Goal: Information Seeking & Learning: Learn about a topic

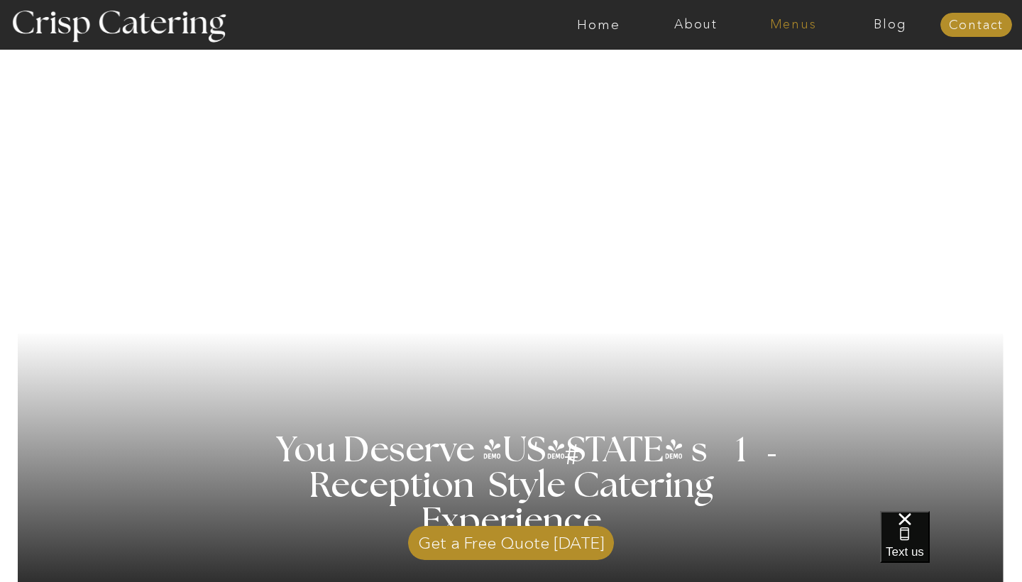
click at [790, 20] on nav "Menus" at bounding box center [792, 25] width 97 height 14
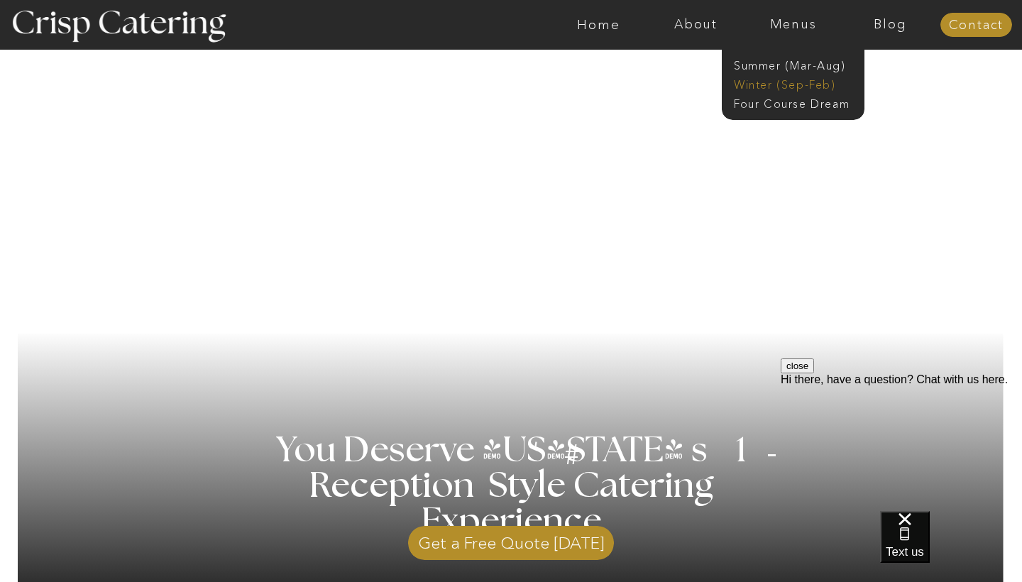
click at [790, 84] on nav "Winter (Sep-Feb)" at bounding box center [792, 83] width 116 height 13
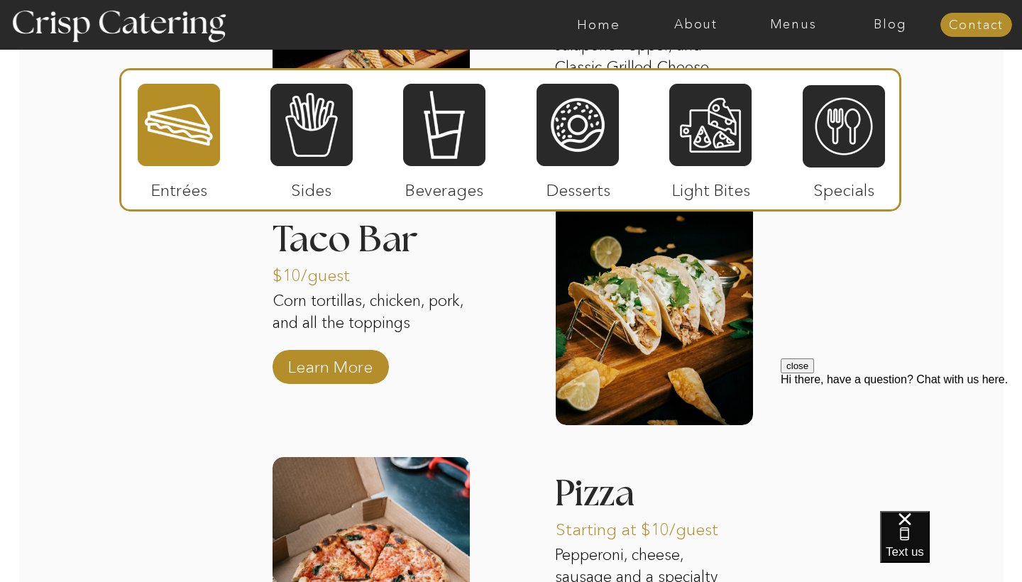
scroll to position [2057, 0]
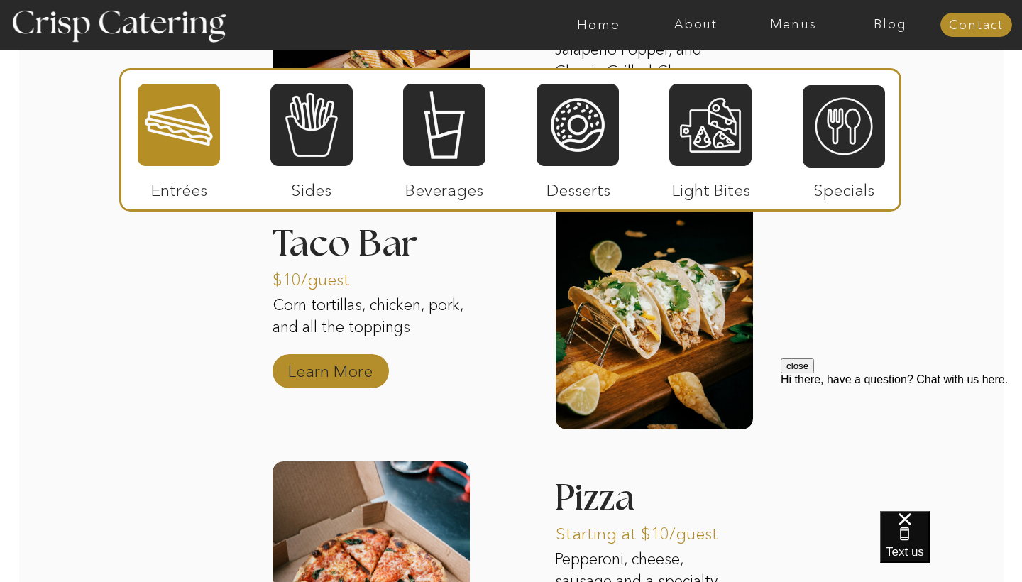
click at [351, 364] on p "Learn More" at bounding box center [330, 367] width 94 height 41
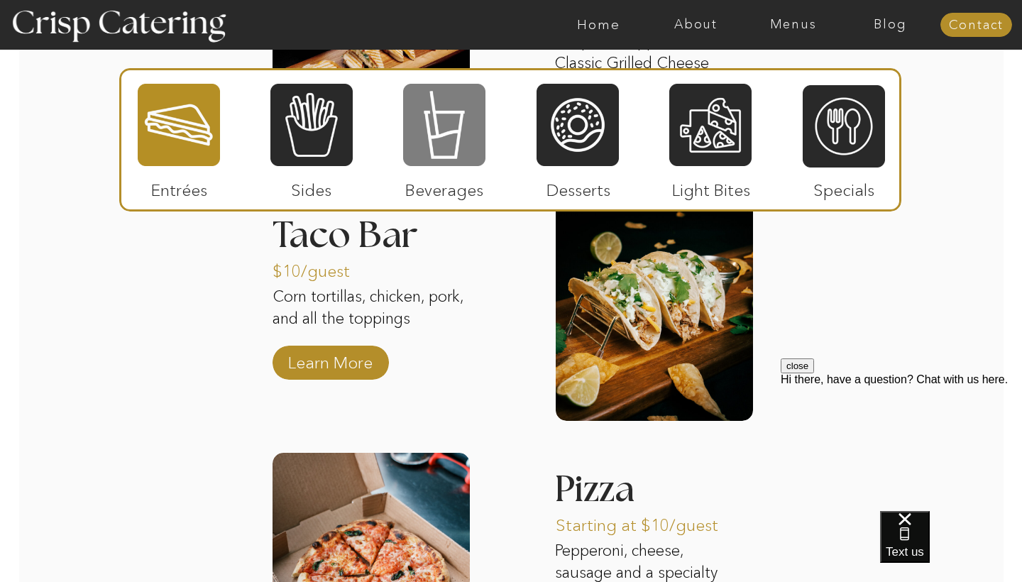
click at [421, 127] on div at bounding box center [444, 124] width 82 height 85
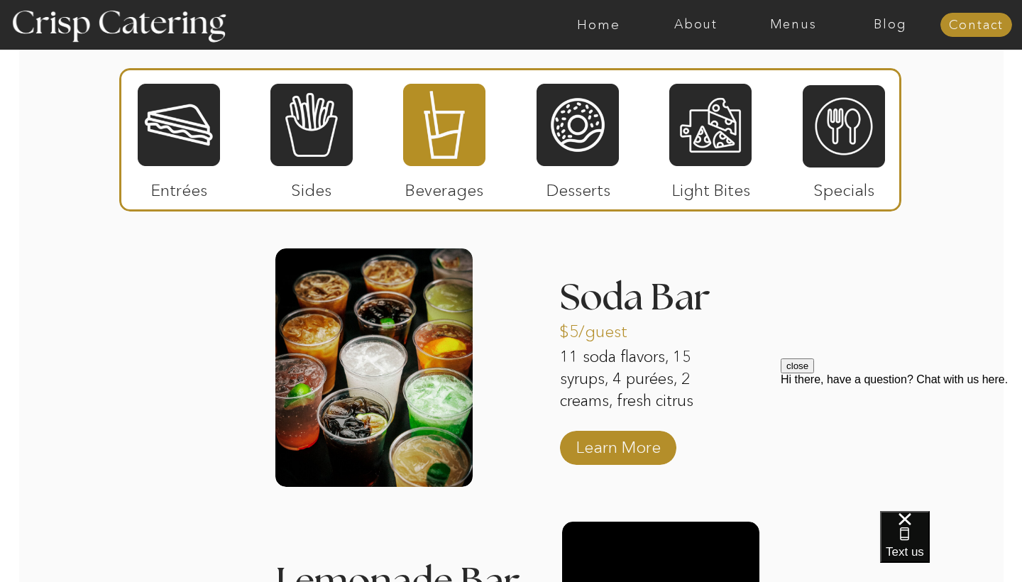
scroll to position [1735, 0]
click at [623, 395] on p "11 soda flavors, 15 syrups, 4 purées, 2 creams, fresh citrus" at bounding box center [648, 381] width 177 height 68
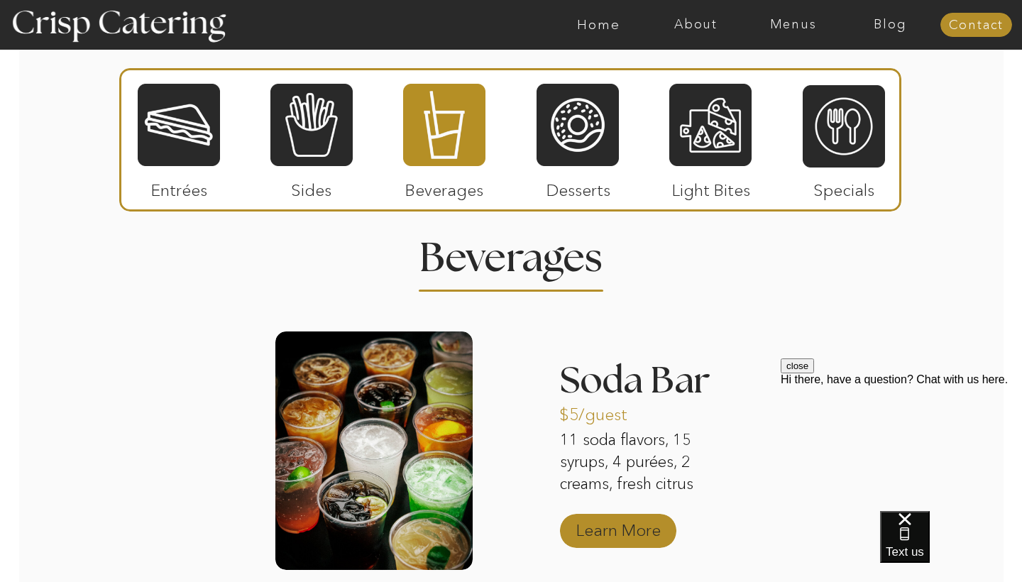
scroll to position [1652, 0]
click at [630, 530] on p "Learn More" at bounding box center [618, 527] width 94 height 41
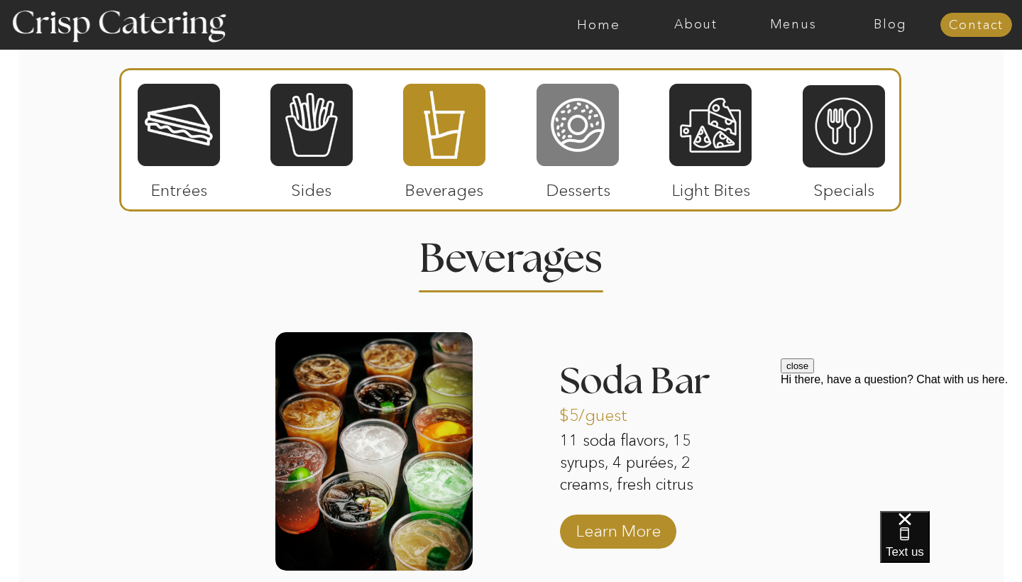
click at [604, 145] on div at bounding box center [577, 124] width 82 height 85
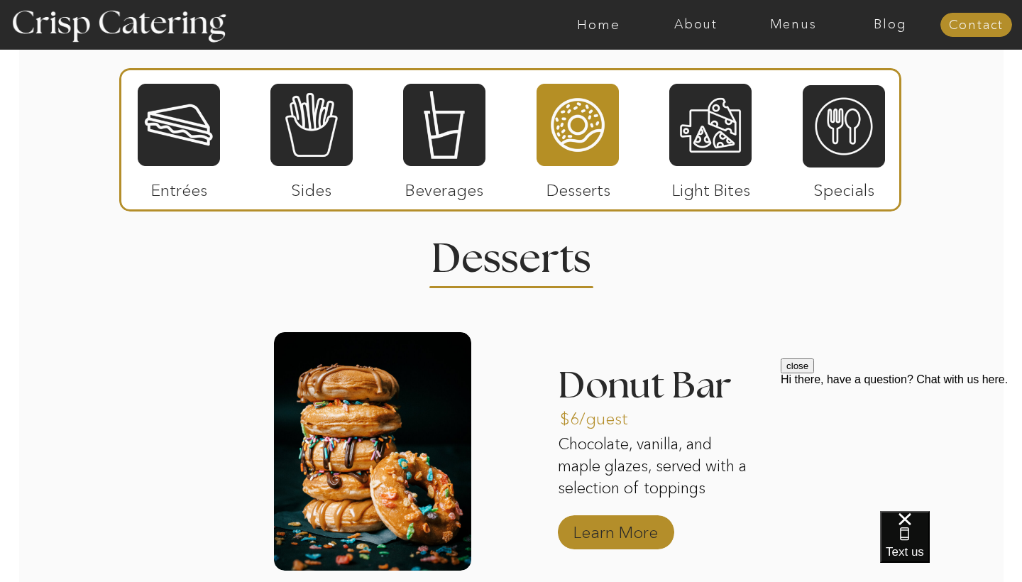
click at [608, 537] on p "Learn More" at bounding box center [615, 528] width 94 height 41
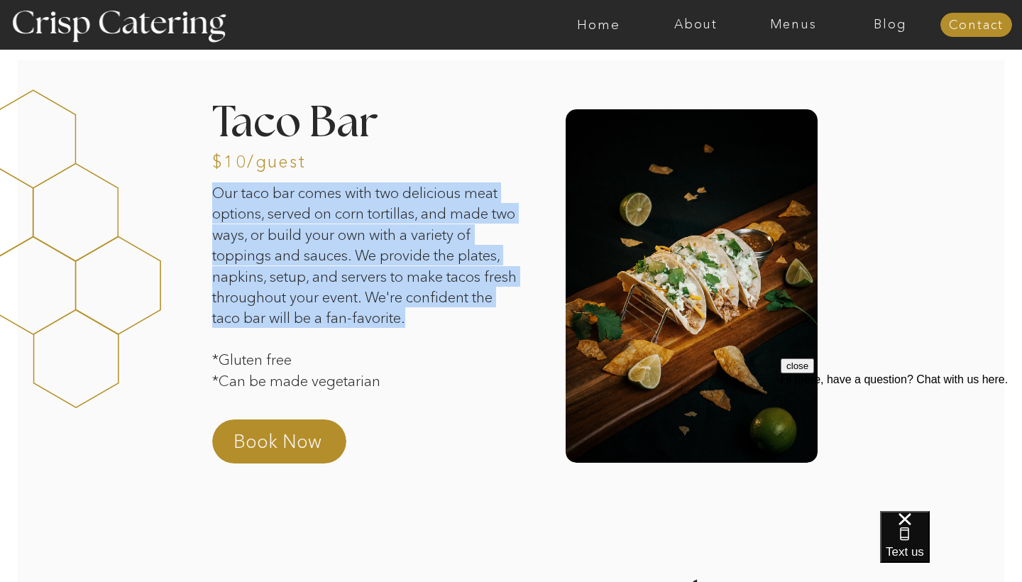
drag, startPoint x: 214, startPoint y: 192, endPoint x: 453, endPoint y: 316, distance: 269.1
click at [453, 316] on p "Our taco bar comes with two delicious meat options, served on corn tortillas, a…" at bounding box center [367, 292] width 310 height 221
copy p "Our taco bar comes with two delicious meat options, served on corn tortillas, a…"
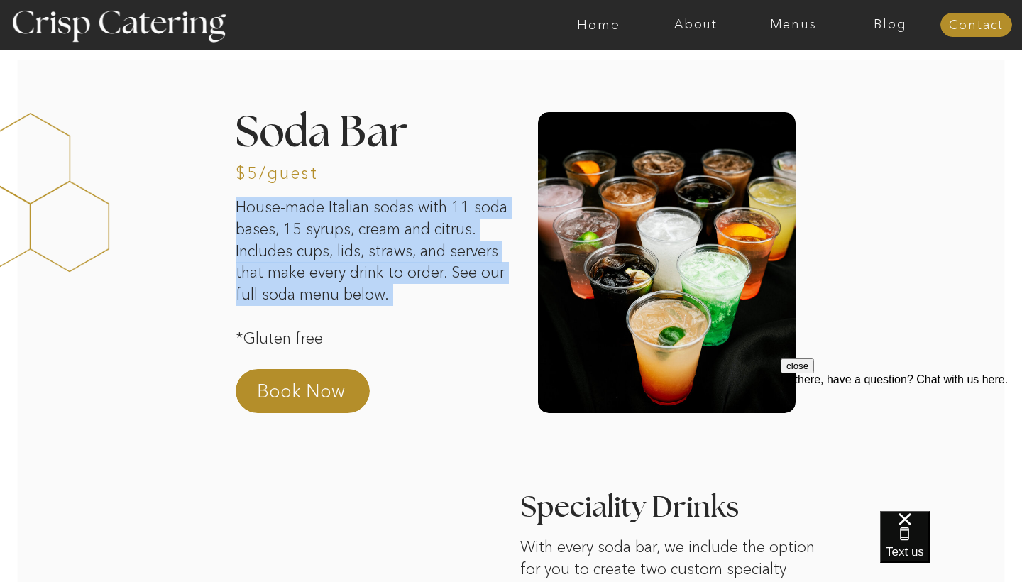
drag, startPoint x: 239, startPoint y: 206, endPoint x: 473, endPoint y: 304, distance: 253.5
click at [473, 304] on p "House-made Italian sodas with 11 soda bases, 15 syrups, cream and citrus. Inclu…" at bounding box center [372, 272] width 272 height 150
copy p "House-made Italian sodas with 11 soda bases, 15 syrups, cream and citrus. Inclu…"
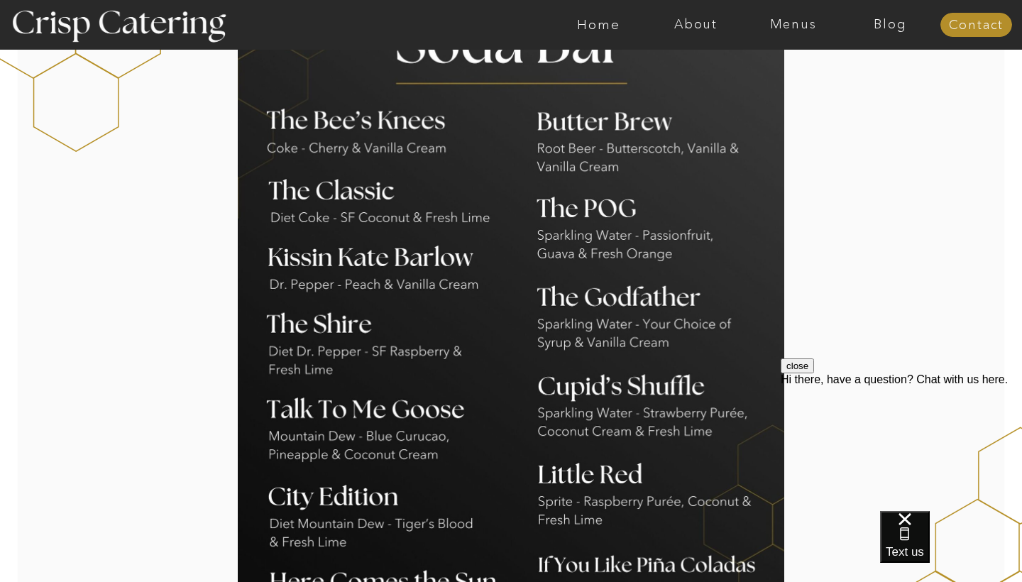
scroll to position [1201, 0]
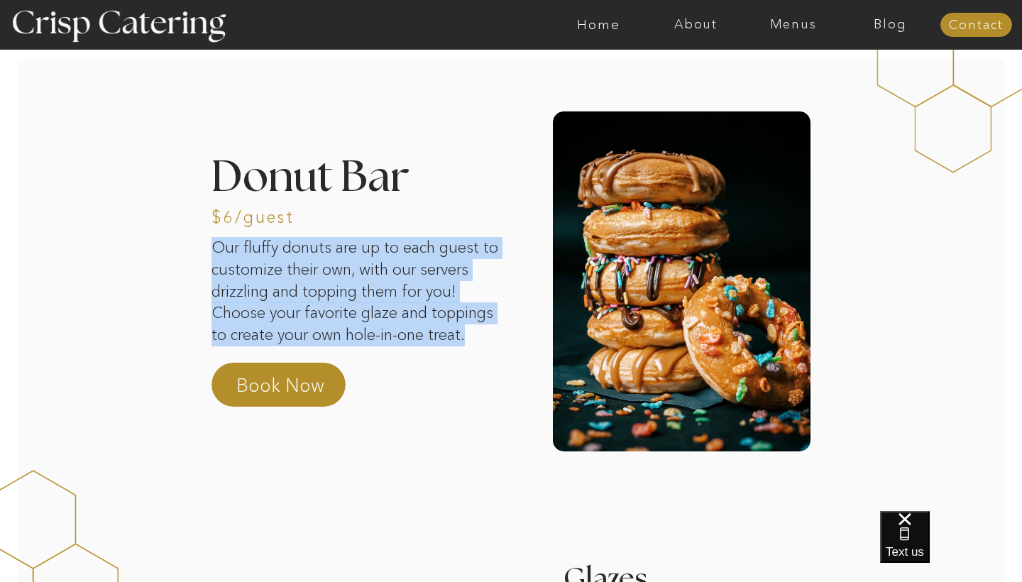
drag, startPoint x: 214, startPoint y: 247, endPoint x: 479, endPoint y: 337, distance: 280.2
click at [479, 337] on p "Our fluffy donuts are up to each guest to customize their own, with our servers…" at bounding box center [360, 292] width 299 height 111
copy p "Our fluffy donuts are up to each guest to customize their own, with our servers…"
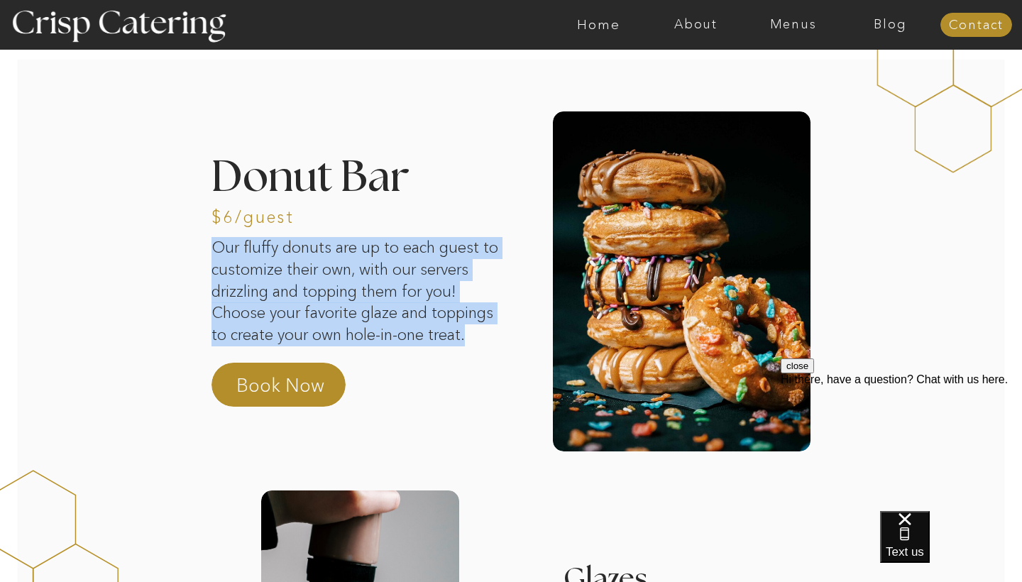
click at [400, 299] on p "Our fluffy donuts are up to each guest to customize their own, with our servers…" at bounding box center [360, 292] width 299 height 111
drag, startPoint x: 213, startPoint y: 246, endPoint x: 473, endPoint y: 330, distance: 273.5
click at [473, 330] on p "Our fluffy donuts are up to each guest to customize their own, with our servers…" at bounding box center [360, 292] width 299 height 111
copy p "Our fluffy donuts are up to each guest to customize their own, with our servers…"
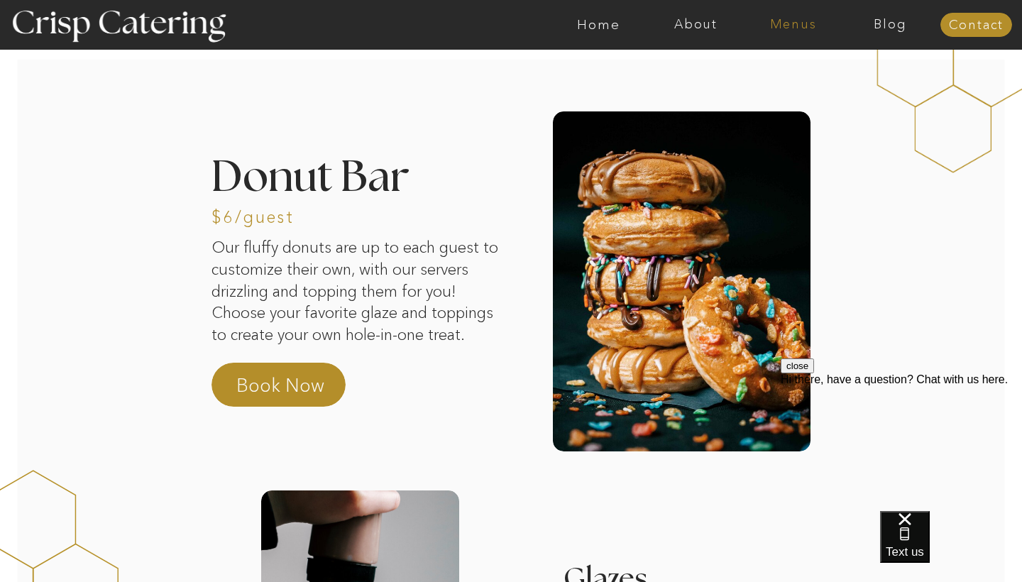
click at [783, 25] on nav "Menus" at bounding box center [792, 25] width 97 height 14
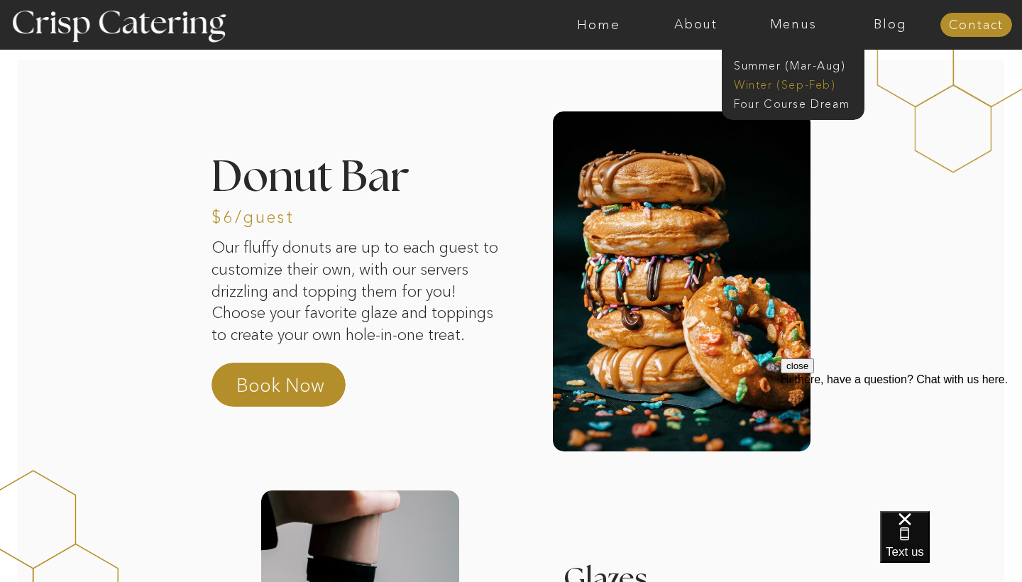
click at [775, 83] on nav "Winter (Sep-Feb)" at bounding box center [792, 83] width 116 height 13
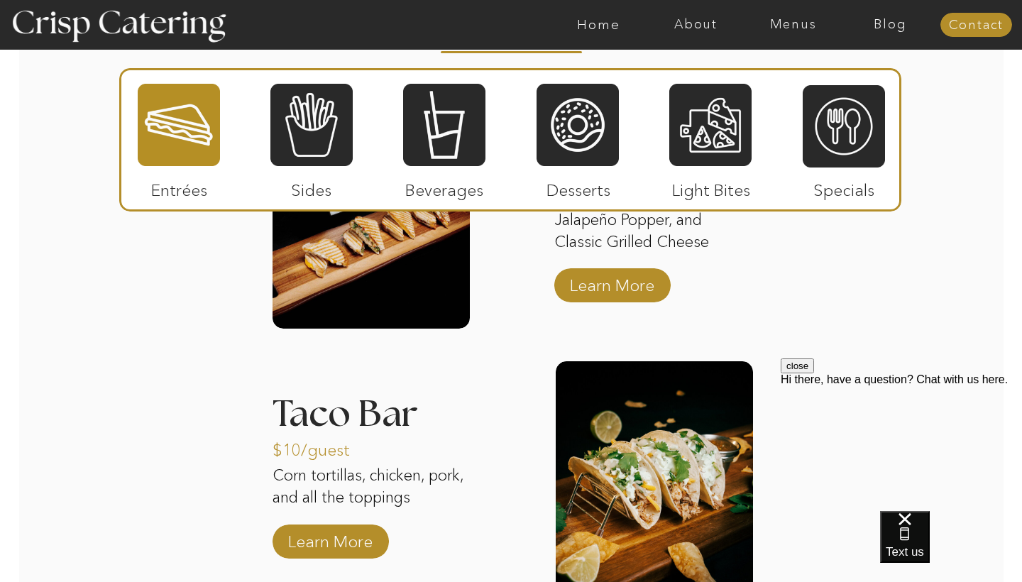
scroll to position [1889, 0]
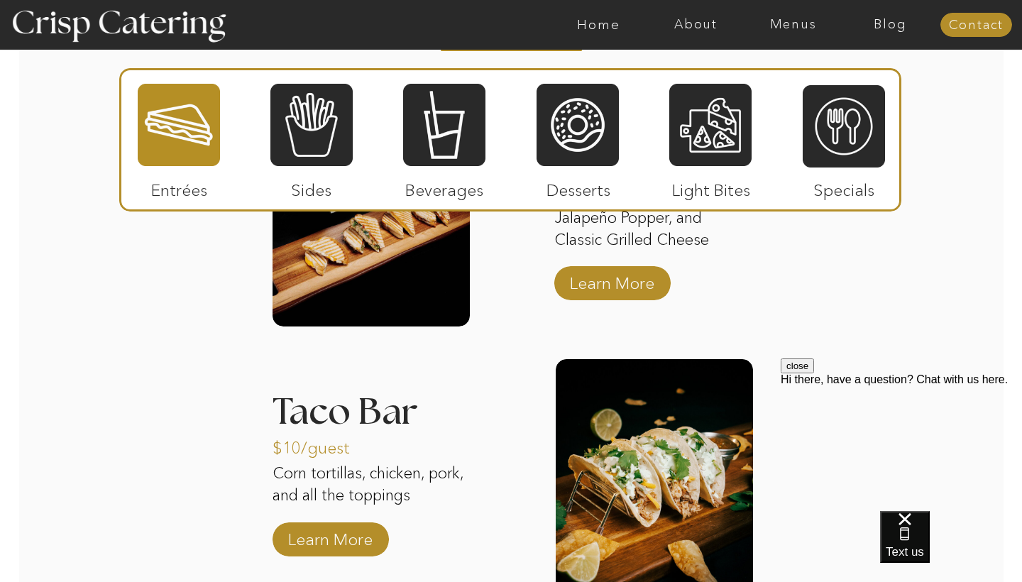
click at [441, 50] on div at bounding box center [441, 49] width 1 height 1
click at [458, 151] on div at bounding box center [444, 124] width 82 height 85
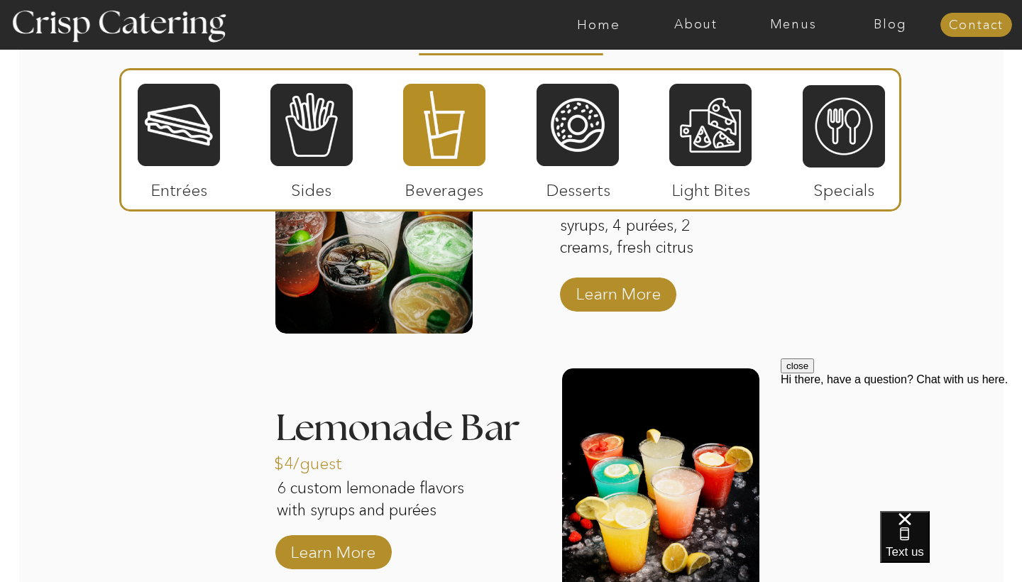
click at [479, 403] on div "About Home Menus Contact Blog About Crisp Crisp Cares Reviews faq About Home Me…" at bounding box center [511, 59] width 1022 height 3897
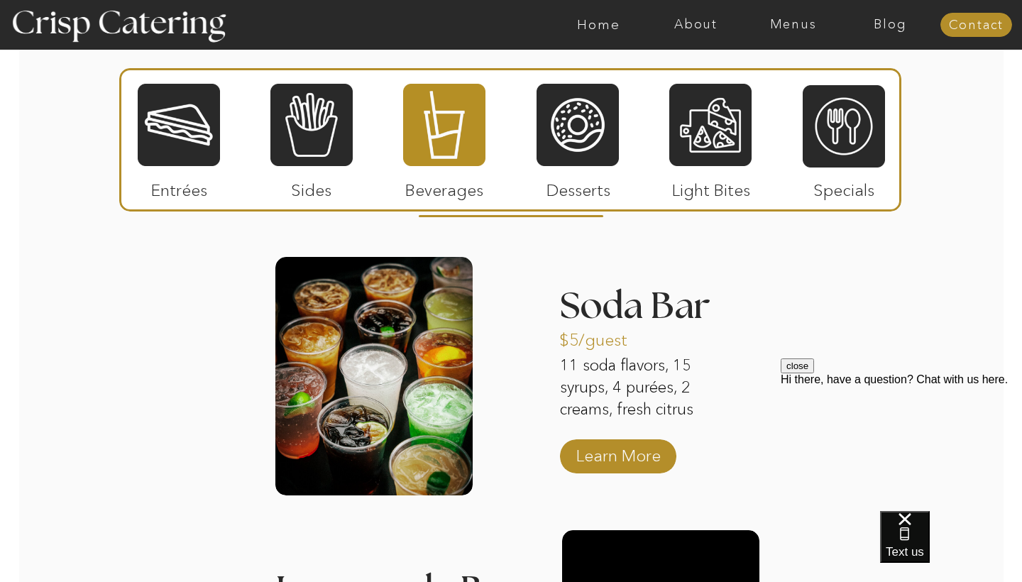
scroll to position [1726, 0]
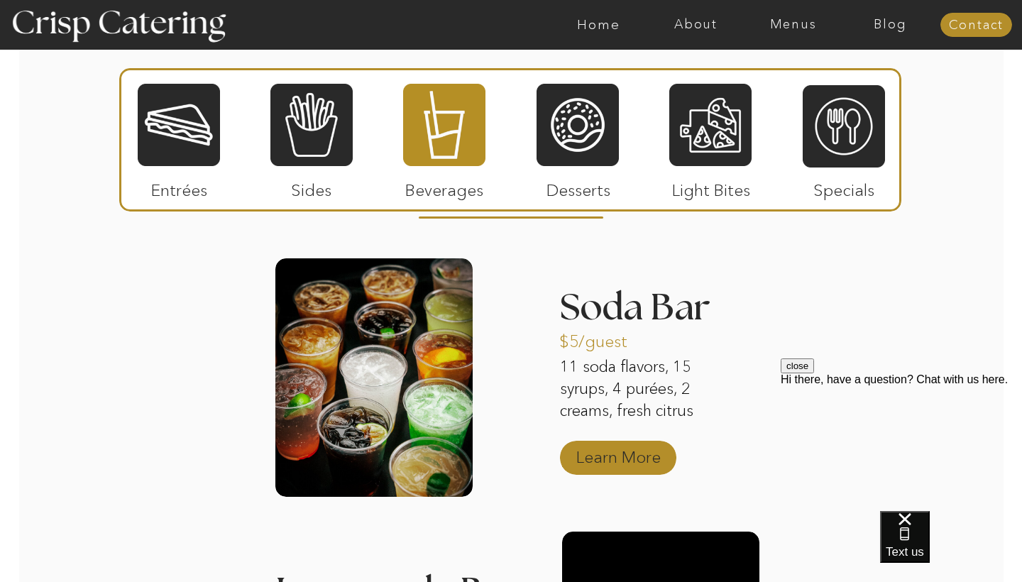
click at [613, 463] on p "Learn More" at bounding box center [618, 453] width 94 height 41
